Goal: Transaction & Acquisition: Purchase product/service

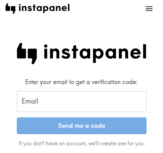
drag, startPoint x: 35, startPoint y: 102, endPoint x: 43, endPoint y: 104, distance: 7.7
click at [35, 102] on input "Email" at bounding box center [81, 101] width 129 height 21
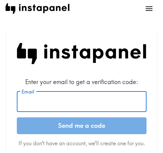
paste input "[EMAIL_ADDRESS][DOMAIN_NAME]"
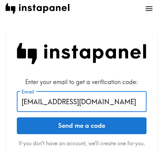
type input "[EMAIL_ADDRESS][DOMAIN_NAME]"
drag, startPoint x: 114, startPoint y: 123, endPoint x: 141, endPoint y: 113, distance: 28.5
click at [114, 123] on button "Send me a code" at bounding box center [81, 125] width 129 height 17
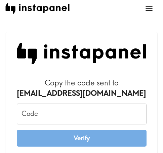
click at [43, 114] on input "Code" at bounding box center [81, 113] width 129 height 21
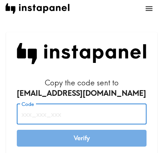
paste input "Qte_uh2_m2f"
type input "Qte_uh2_m2f"
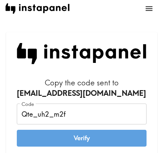
click at [75, 133] on button "Verify" at bounding box center [81, 137] width 129 height 17
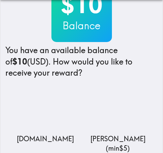
scroll to position [101, 0]
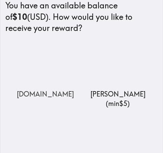
drag, startPoint x: 50, startPoint y: 71, endPoint x: 83, endPoint y: 73, distance: 32.3
click at [50, 71] on img at bounding box center [45, 68] width 67 height 42
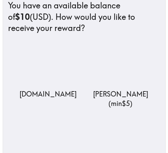
scroll to position [0, 0]
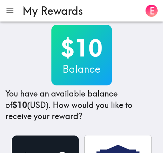
scroll to position [101, 0]
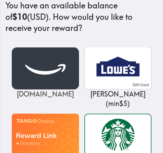
click at [23, 76] on img at bounding box center [45, 68] width 67 height 42
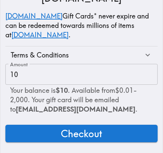
scroll to position [114, 0]
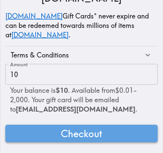
click at [119, 128] on button "Checkout" at bounding box center [81, 132] width 152 height 17
